Goal: Information Seeking & Learning: Learn about a topic

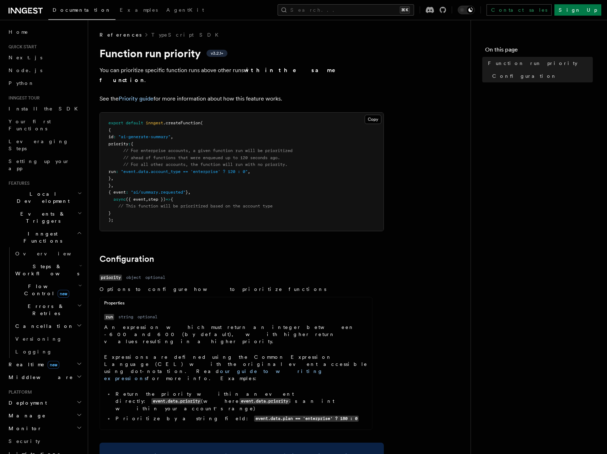
click at [30, 6] on icon at bounding box center [26, 10] width 34 height 9
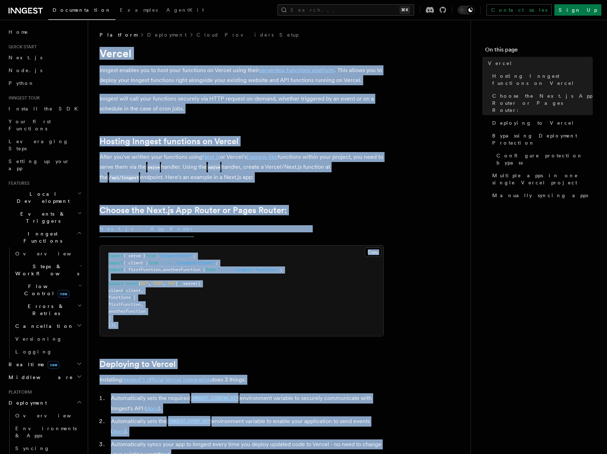
drag, startPoint x: 228, startPoint y: 319, endPoint x: 102, endPoint y: 56, distance: 291.5
copy article "Vercel Inngest enables you to host your functions on Vercel using their serverl…"
